Goal: Task Accomplishment & Management: Manage account settings

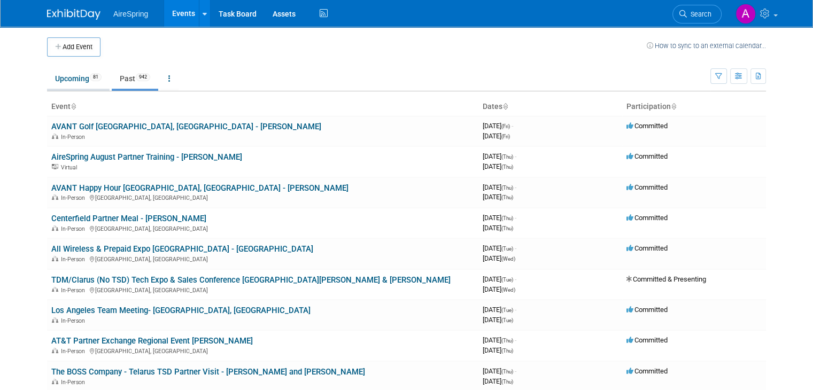
click at [50, 84] on link "Upcoming 81" at bounding box center [78, 78] width 63 height 20
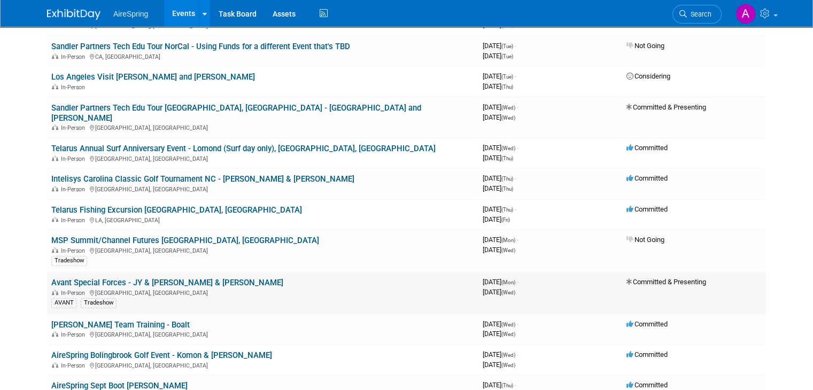
scroll to position [535, 0]
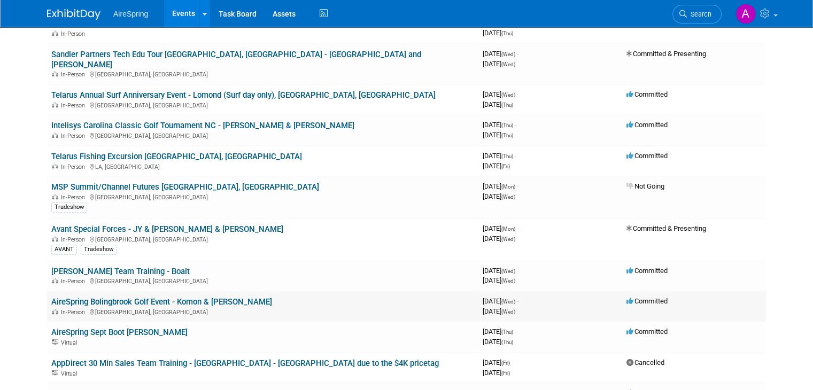
click at [160, 297] on link "AireSpring Bolingbrook Golf Event - Komon & Sullivan" at bounding box center [161, 302] width 221 height 10
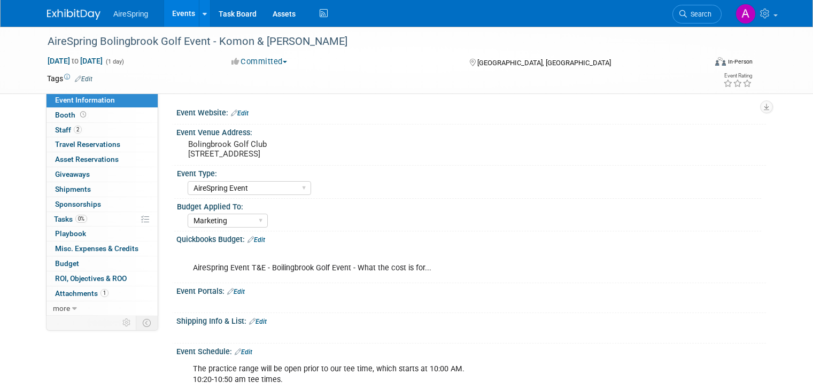
select select "AireSpring Event"
select select "Marketing"
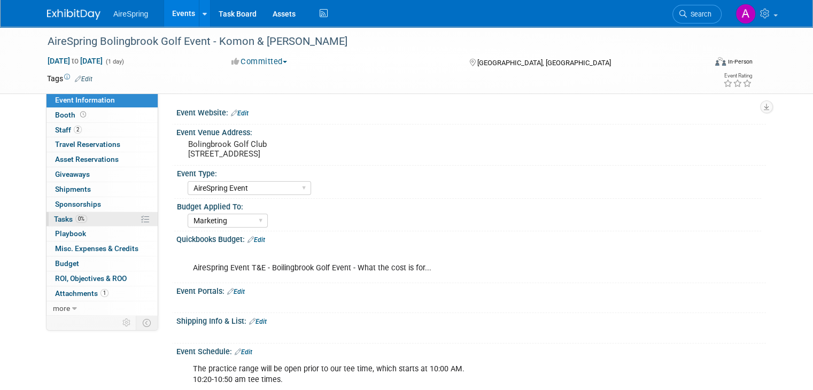
click at [95, 221] on link "0% Tasks 0%" at bounding box center [102, 219] width 111 height 14
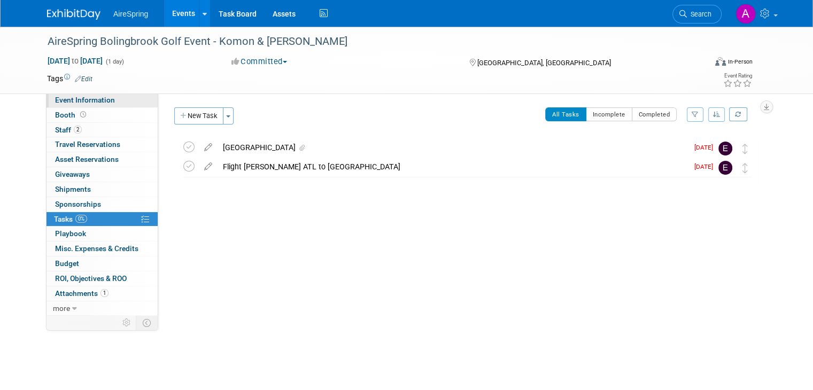
click at [85, 100] on span "Event Information" at bounding box center [85, 100] width 60 height 9
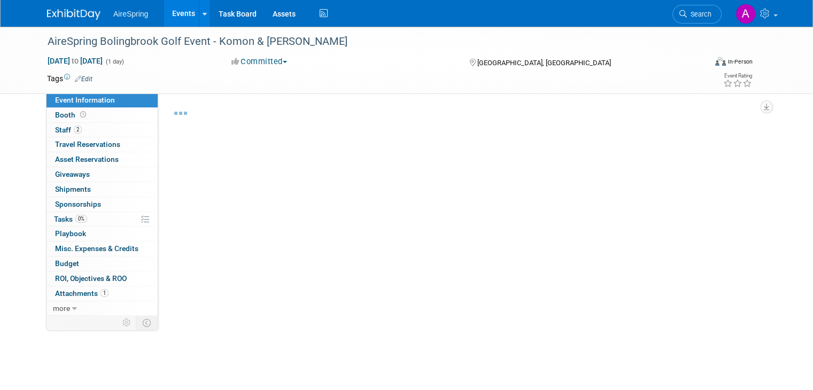
select select "AireSpring Event"
select select "Marketing"
